Goal: Task Accomplishment & Management: Complete application form

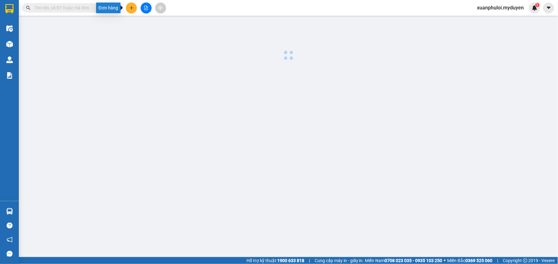
click at [130, 6] on icon "plus" at bounding box center [131, 8] width 4 height 4
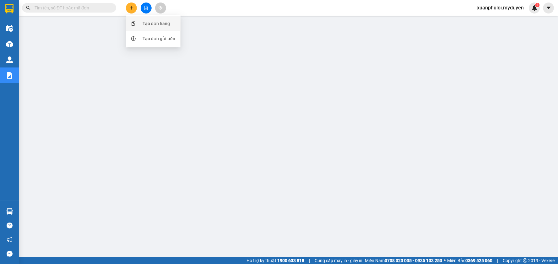
click at [139, 23] on div "Tạo đơn hàng" at bounding box center [153, 24] width 47 height 12
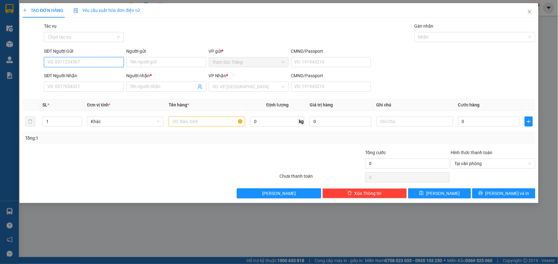
click at [71, 60] on input "SĐT Người Gửi" at bounding box center [84, 62] width 80 height 10
click at [80, 74] on div "0395937106 - KIỆT" at bounding box center [84, 74] width 72 height 7
type input "0395937106"
type input "KIỆT"
type input "0948872909"
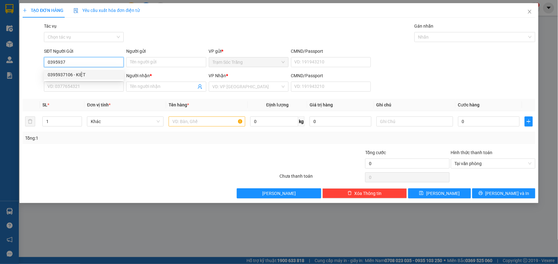
type input "CHÚ LỚN"
type input "50.000"
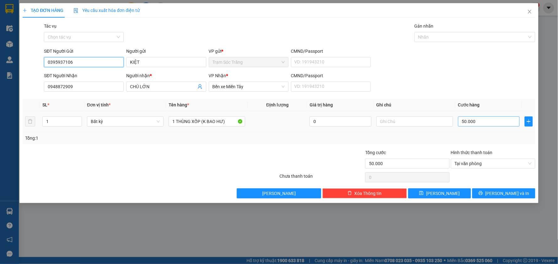
type input "0395937106"
click at [486, 121] on input "50.000" at bounding box center [489, 122] width 62 height 10
type input "4"
type input "40"
type input "400"
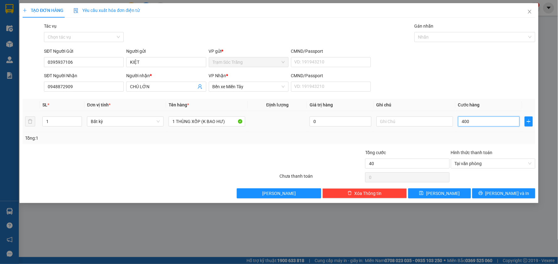
type input "400"
type input "4.000"
type input "40.000"
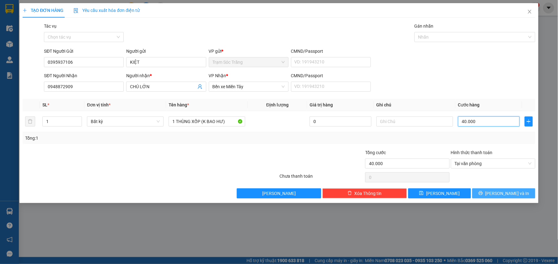
type input "40.000"
click at [513, 195] on span "[PERSON_NAME] và In" at bounding box center [508, 193] width 44 height 7
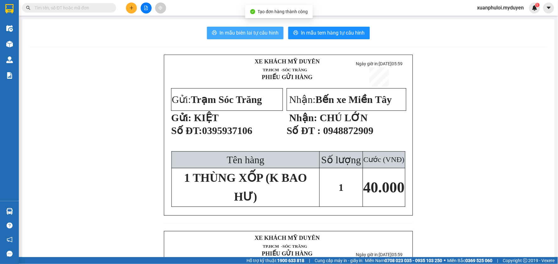
click at [230, 35] on span "In mẫu biên lai tự cấu hình" at bounding box center [249, 33] width 59 height 8
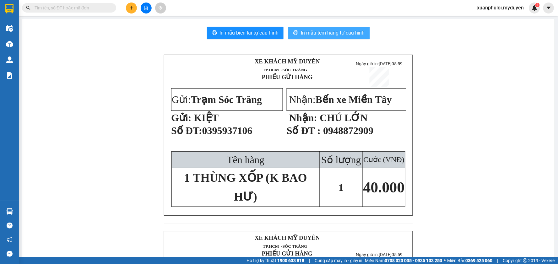
drag, startPoint x: 352, startPoint y: 140, endPoint x: 306, endPoint y: 33, distance: 117.0
click at [306, 33] on span "In mẫu tem hàng tự cấu hình" at bounding box center [333, 33] width 64 height 8
click at [129, 5] on button at bounding box center [131, 8] width 11 height 11
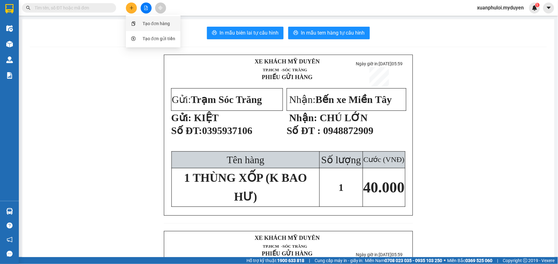
click at [148, 18] on div "Tạo đơn hàng" at bounding box center [153, 24] width 47 height 12
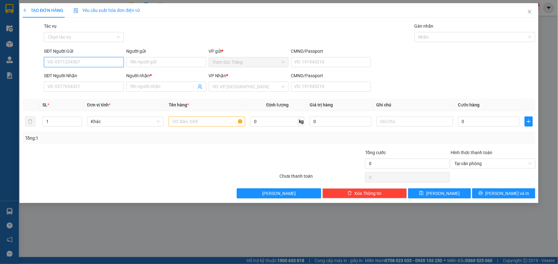
click at [76, 63] on input "SĐT Người Gửi" at bounding box center [84, 62] width 80 height 10
click at [80, 79] on div "0387960939 - ANH TOÀN" at bounding box center [84, 75] width 80 height 10
type input "0387960939"
type input "ANH TOÀN"
type input "0908055194"
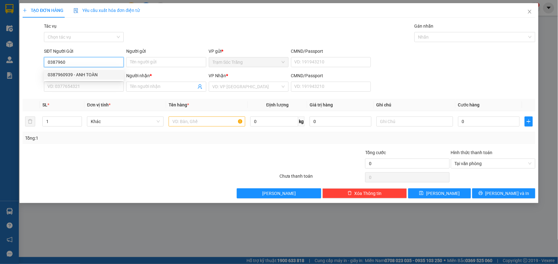
type input "SIM"
type input "80.000"
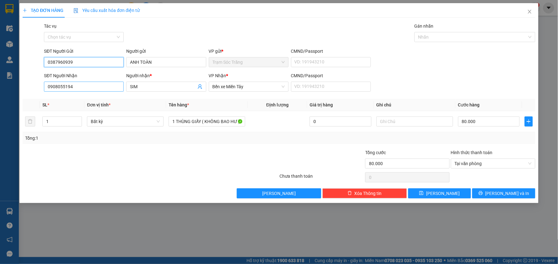
type input "0387960939"
click at [98, 87] on input "0908055194" at bounding box center [84, 87] width 80 height 10
type input "0846292290"
click at [147, 85] on input "SIM" at bounding box center [163, 86] width 66 height 7
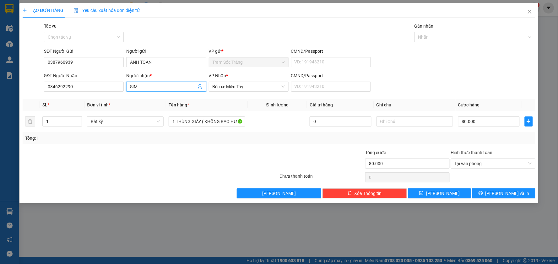
click at [147, 85] on input "SIM" at bounding box center [163, 86] width 66 height 7
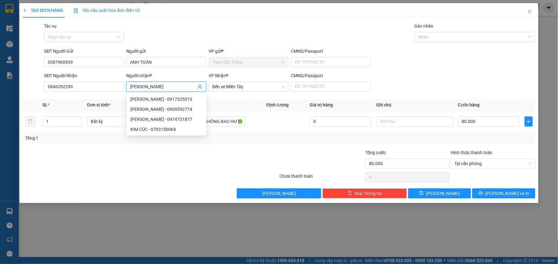
type input "[PERSON_NAME]"
click at [228, 101] on th "Tên hàng *" at bounding box center [207, 105] width 82 height 12
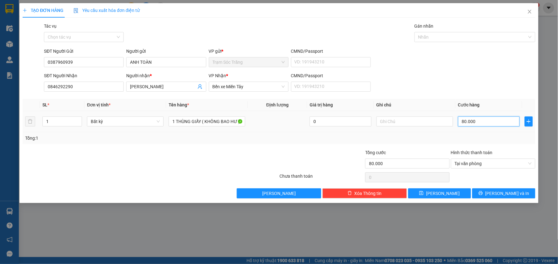
click at [482, 121] on input "80.000" at bounding box center [489, 122] width 62 height 10
type input "5"
type input "50"
type input "500"
type input "5.000"
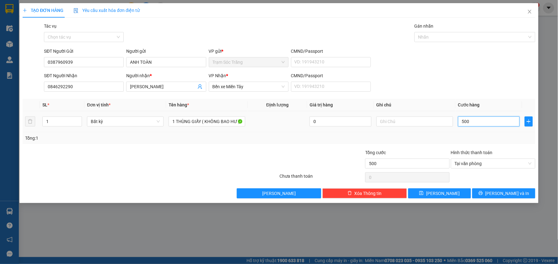
type input "5.000"
type input "50.000"
click at [501, 191] on span "[PERSON_NAME] và In" at bounding box center [508, 193] width 44 height 7
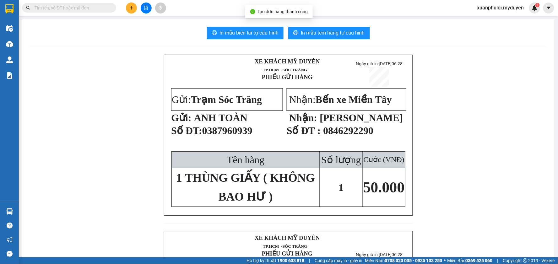
click at [220, 39] on div "In mẫu biên lai tự cấu hình In mẫu tem hàng tự cấu hình XE KHÁCH MỸ DUYÊN TP.…" at bounding box center [288, 237] width 532 height 436
click at [221, 38] on button "In mẫu biên lai tự cấu hình" at bounding box center [245, 33] width 77 height 13
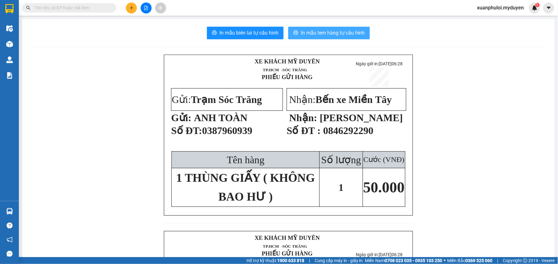
click at [334, 35] on span "In mẫu tem hàng tự cấu hình" at bounding box center [333, 33] width 64 height 8
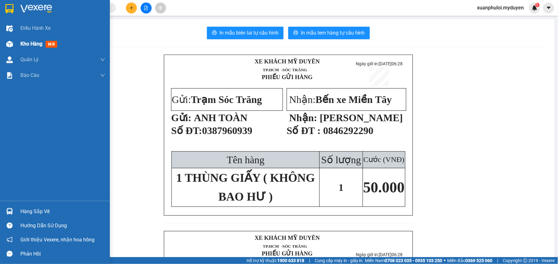
click at [17, 41] on div "Kho hàng mới" at bounding box center [55, 44] width 110 height 16
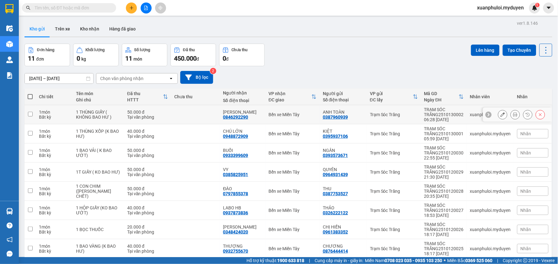
click at [30, 113] on input "checkbox" at bounding box center [30, 114] width 5 height 5
checkbox input "true"
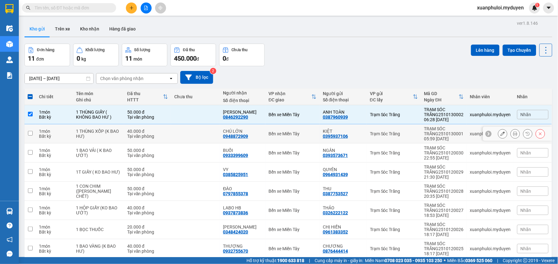
click at [30, 133] on input "checkbox" at bounding box center [30, 133] width 5 height 5
checkbox input "true"
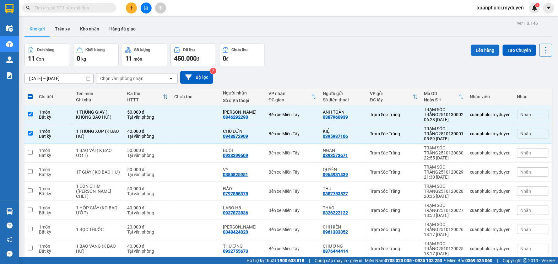
click at [486, 48] on button "Lên hàng" at bounding box center [485, 50] width 29 height 11
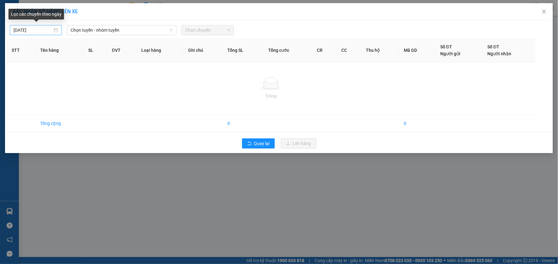
click at [33, 32] on input "[DATE]" at bounding box center [33, 30] width 39 height 7
type input "[DATE]"
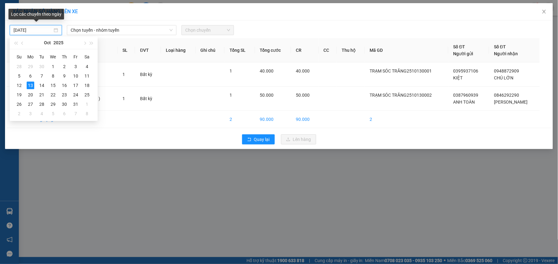
click at [33, 32] on input "[DATE]" at bounding box center [33, 30] width 39 height 7
click at [99, 30] on span "Chọn tuyến - nhóm tuyến" at bounding box center [122, 29] width 102 height 9
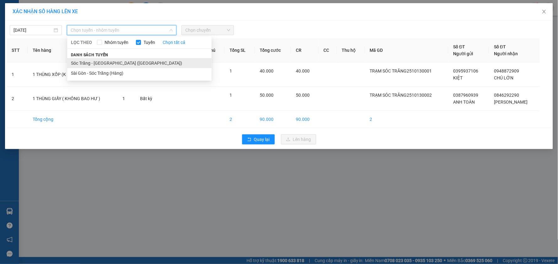
click at [105, 64] on li "Sóc Trăng - [GEOGRAPHIC_DATA] ([GEOGRAPHIC_DATA])" at bounding box center [139, 63] width 144 height 10
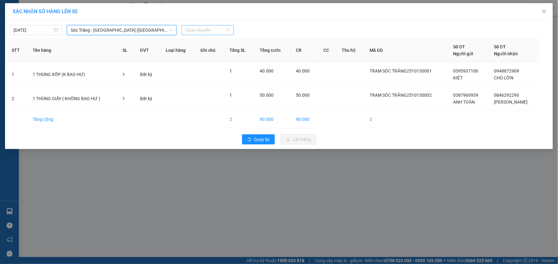
click at [212, 30] on span "Chọn chuyến" at bounding box center [207, 29] width 45 height 9
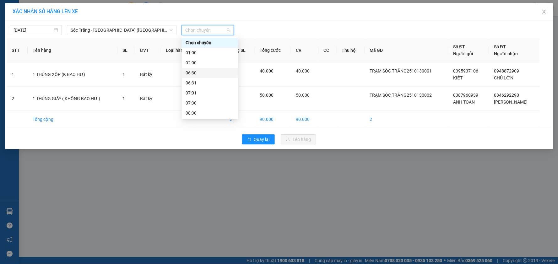
click at [192, 74] on div "06:30" at bounding box center [210, 72] width 49 height 7
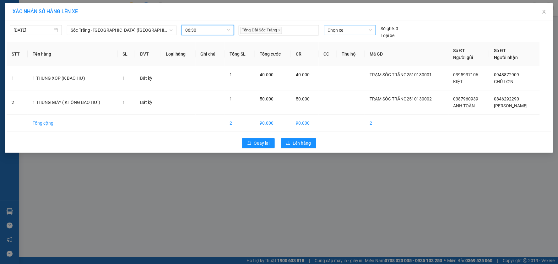
click at [343, 25] on span "Chọn xe" at bounding box center [350, 29] width 44 height 9
type input "182"
click at [345, 39] on div "51B-182.79" at bounding box center [350, 42] width 44 height 7
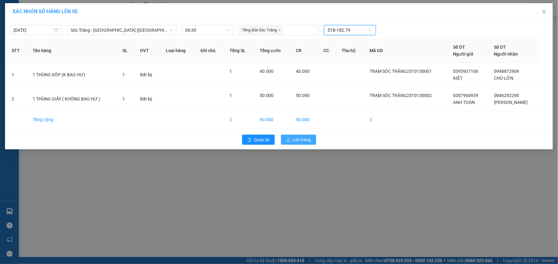
click at [285, 143] on button "Lên hàng" at bounding box center [298, 140] width 35 height 10
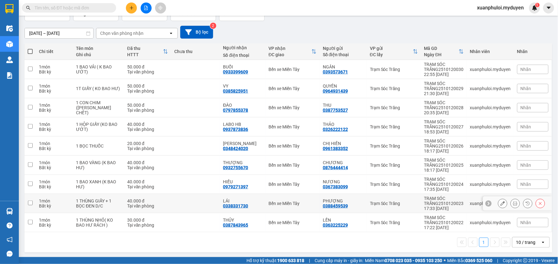
scroll to position [46, 0]
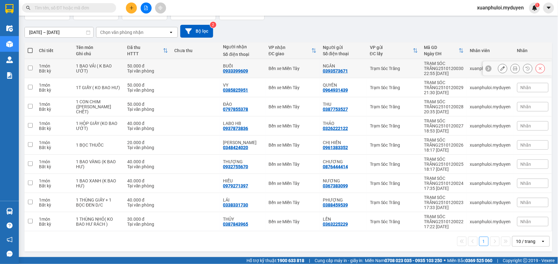
click at [29, 70] on input "checkbox" at bounding box center [30, 68] width 5 height 5
checkbox input "true"
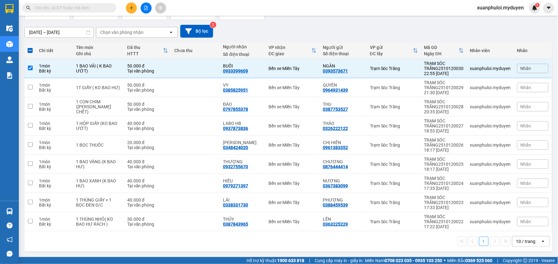
click at [31, 53] on label at bounding box center [30, 50] width 5 height 6
click at [30, 47] on input "checkbox" at bounding box center [30, 47] width 0 height 0
checkbox input "true"
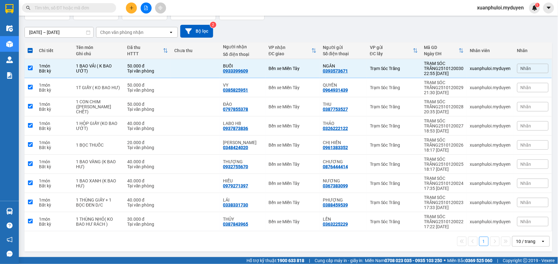
checkbox input "true"
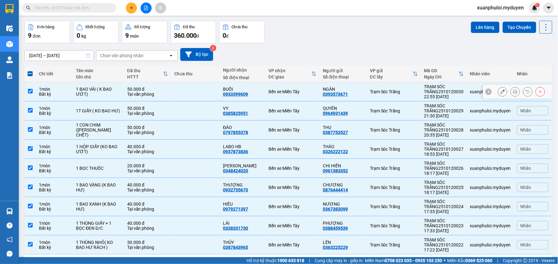
scroll to position [0, 0]
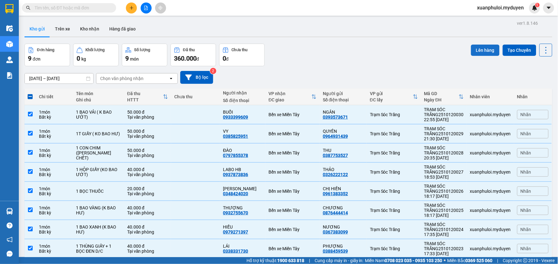
click at [484, 47] on button "Lên hàng" at bounding box center [485, 50] width 29 height 11
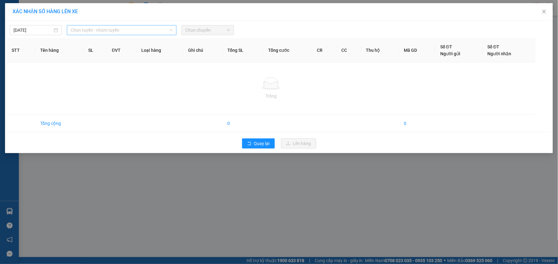
click at [133, 28] on span "Chọn tuyến - nhóm tuyến" at bounding box center [122, 29] width 102 height 9
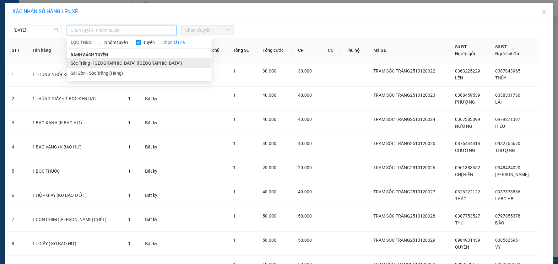
click at [93, 61] on li "Sóc Trăng - [GEOGRAPHIC_DATA] ([GEOGRAPHIC_DATA])" at bounding box center [139, 63] width 144 height 10
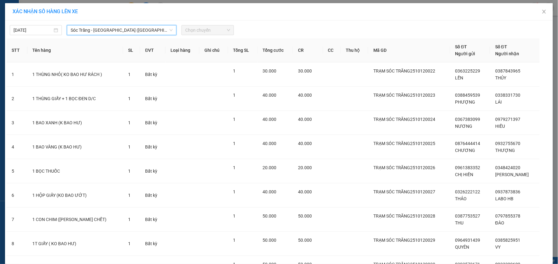
click at [195, 32] on span "Chọn chuyến" at bounding box center [207, 29] width 45 height 9
click at [203, 32] on span "Chọn chuyến" at bounding box center [207, 29] width 45 height 9
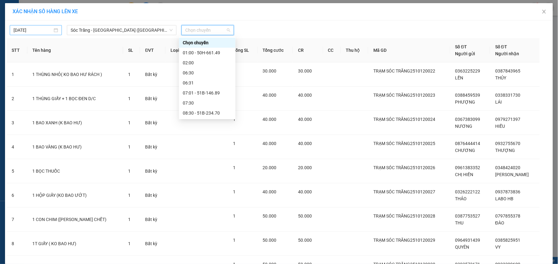
click at [36, 28] on input "[DATE]" at bounding box center [33, 30] width 39 height 7
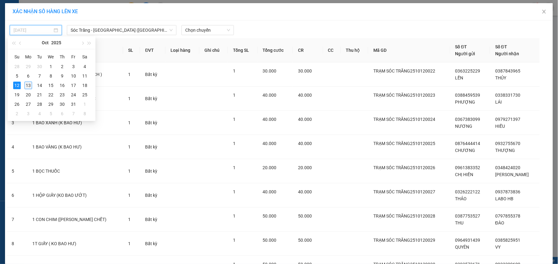
click at [30, 86] on div "13" at bounding box center [28, 86] width 8 height 8
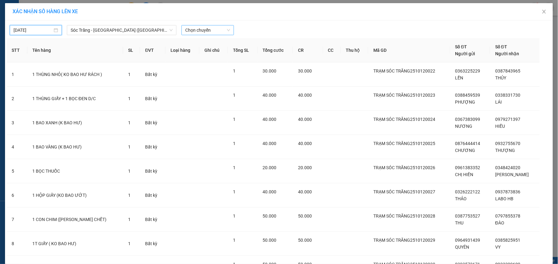
click at [208, 30] on span "Chọn chuyến" at bounding box center [207, 29] width 45 height 9
type input "[DATE]"
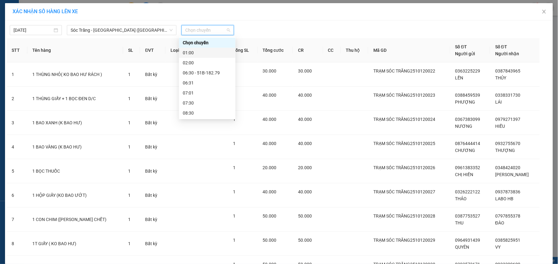
click at [198, 50] on div "01:00" at bounding box center [207, 52] width 49 height 7
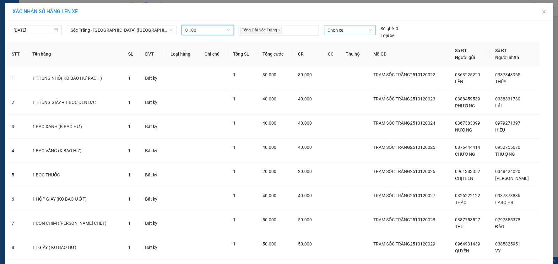
click at [338, 29] on span "Chọn xe" at bounding box center [350, 29] width 44 height 9
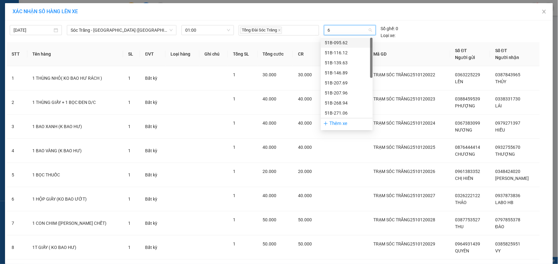
type input "66"
click at [339, 40] on div "50H-661.49" at bounding box center [347, 42] width 44 height 7
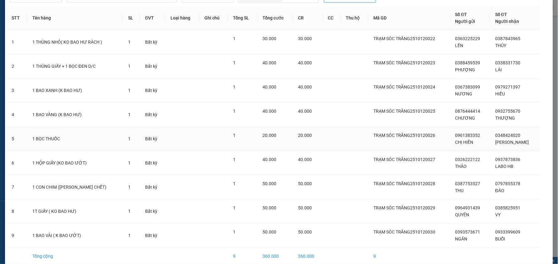
scroll to position [62, 0]
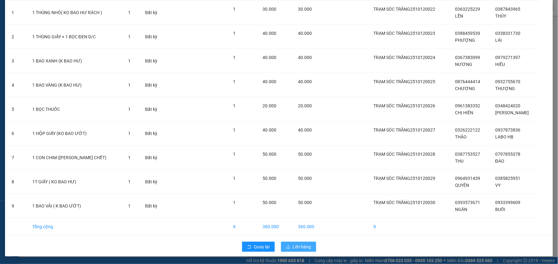
click at [293, 250] on span "Lên hàng" at bounding box center [302, 246] width 18 height 7
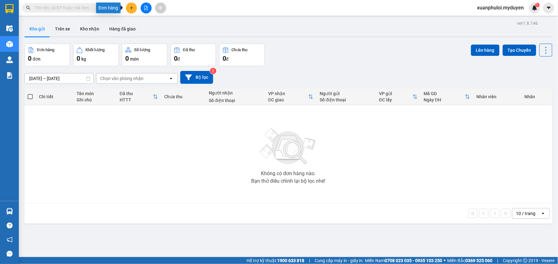
click at [133, 9] on icon "plus" at bounding box center [131, 8] width 4 height 4
click at [140, 19] on div "Tạo đơn hàng" at bounding box center [153, 24] width 47 height 12
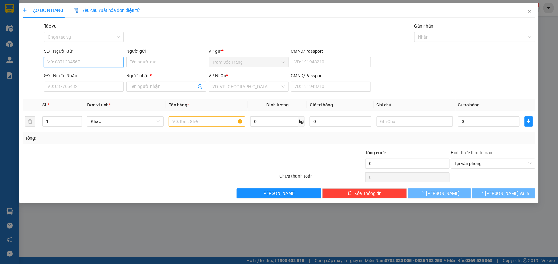
click at [60, 65] on input "SĐT Người Gửi" at bounding box center [84, 62] width 80 height 10
type input "0867951660"
click at [169, 62] on input "Người gửi" at bounding box center [166, 62] width 80 height 10
type input "ANH NAM"
click at [71, 89] on input "SĐT Người Nhận" at bounding box center [84, 87] width 80 height 10
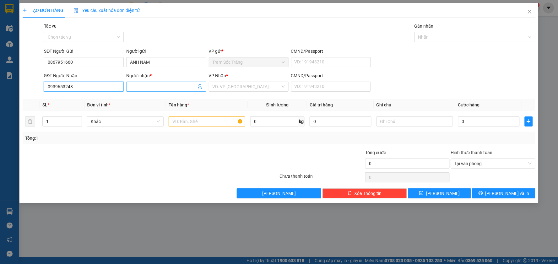
type input "0939653248"
click at [155, 82] on span at bounding box center [166, 87] width 80 height 10
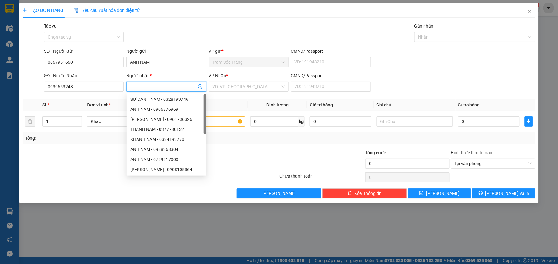
type input "T"
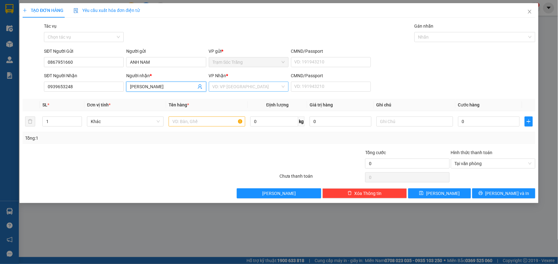
type input "[PERSON_NAME]"
click at [234, 91] on input "search" at bounding box center [247, 86] width 68 height 9
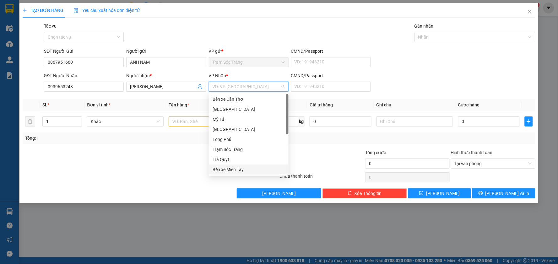
click at [227, 170] on div "Bến xe Miền Tây" at bounding box center [249, 169] width 72 height 7
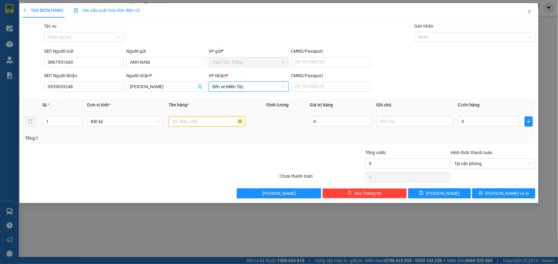
click at [197, 119] on input "text" at bounding box center [207, 122] width 77 height 10
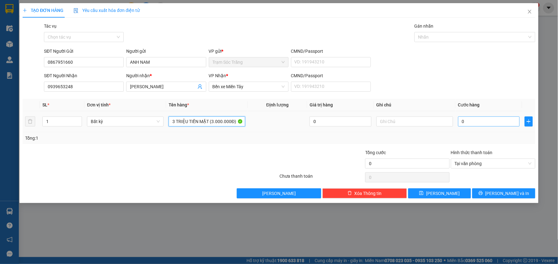
type input "3 TRIỆU TIỀN MẶT (3.000.000Đ)"
click at [488, 119] on input "0" at bounding box center [489, 122] width 62 height 10
type input "3"
type input "30"
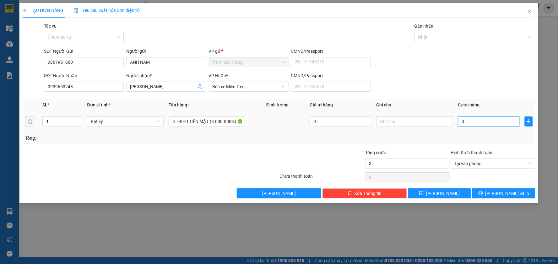
type input "30"
type input "300"
type input "3.000"
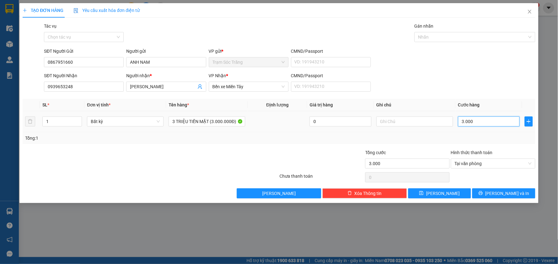
type input "30.000"
click at [510, 195] on span "[PERSON_NAME] và In" at bounding box center [508, 193] width 44 height 7
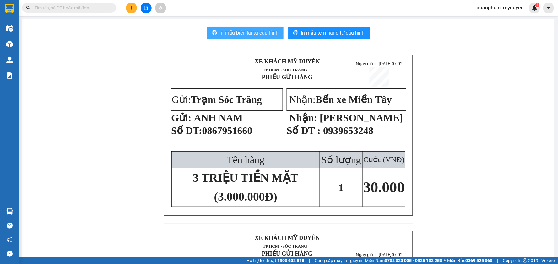
click at [236, 35] on span "In mẫu biên lai tự cấu hình" at bounding box center [249, 33] width 59 height 8
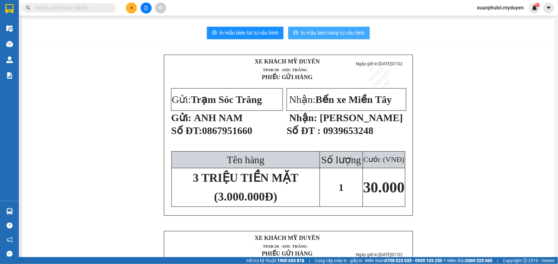
click at [312, 32] on span "In mẫu tem hàng tự cấu hình" at bounding box center [333, 33] width 64 height 8
